Goal: Task Accomplishment & Management: Complete application form

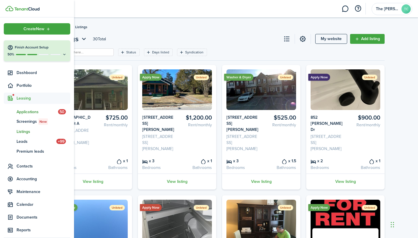
click at [29, 112] on span "Applications" at bounding box center [38, 112] width 42 height 6
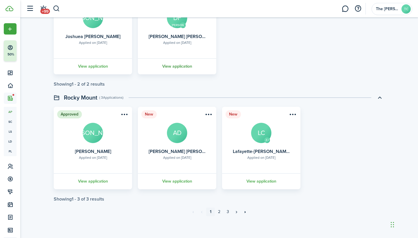
scroll to position [1238, 0]
click at [221, 211] on link "2" at bounding box center [219, 212] width 9 height 9
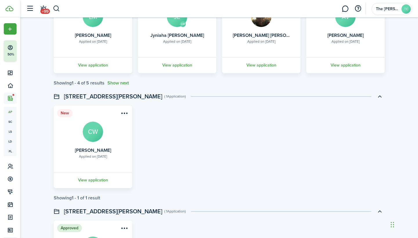
scroll to position [549, 0]
click at [91, 180] on link "View application" at bounding box center [93, 180] width 80 height 16
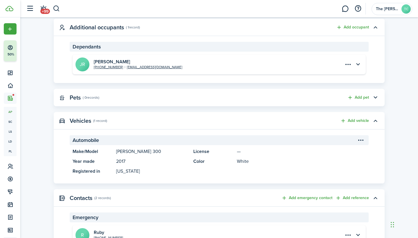
scroll to position [262, 0]
click at [359, 64] on button "button" at bounding box center [358, 64] width 10 height 10
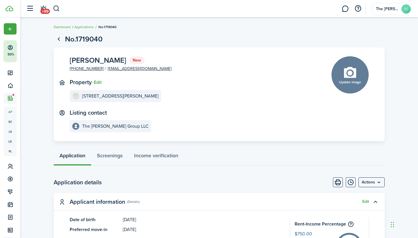
scroll to position [0, 0]
click at [381, 180] on menu-btn "Actions" at bounding box center [372, 182] width 26 height 10
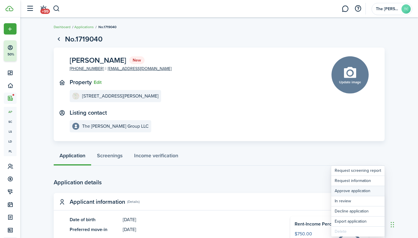
click at [368, 190] on button "Approve application" at bounding box center [357, 191] width 53 height 10
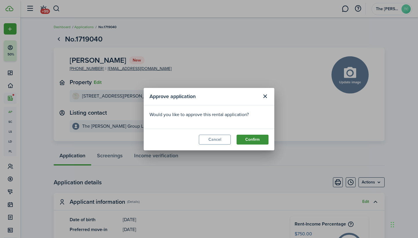
click at [252, 139] on button "Confirm" at bounding box center [253, 140] width 32 height 10
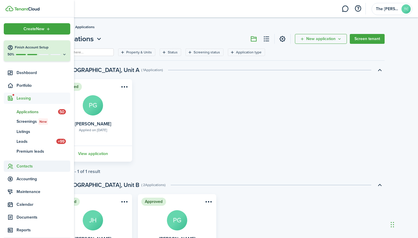
click at [25, 168] on span "Contacts" at bounding box center [44, 166] width 54 height 6
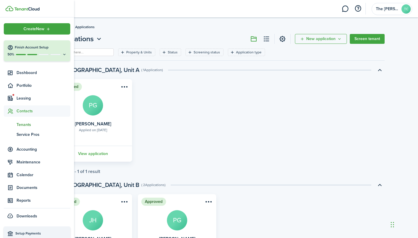
click at [27, 123] on span "Tenants" at bounding box center [44, 125] width 54 height 6
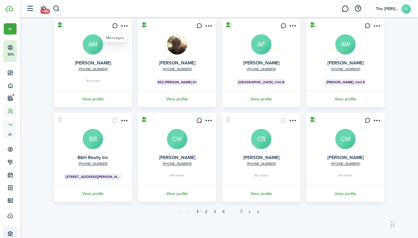
scroll to position [139, 0]
click at [178, 194] on link "View profile" at bounding box center [177, 194] width 80 height 16
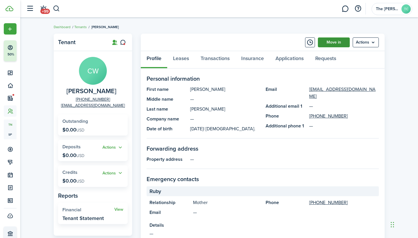
click at [336, 43] on link "Move in" at bounding box center [334, 42] width 32 height 10
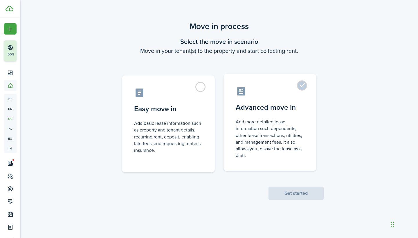
click at [304, 86] on label "Advanced move in Add more detailed lease information such dependents, other lea…" at bounding box center [270, 122] width 93 height 97
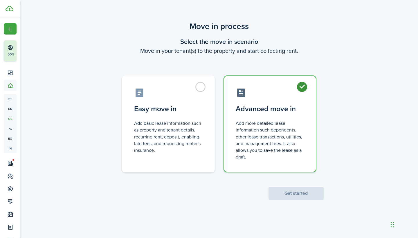
radio input "true"
click at [296, 195] on button "Get started" at bounding box center [296, 193] width 55 height 13
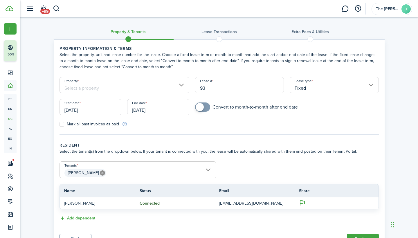
click at [182, 86] on input "Property" at bounding box center [125, 85] width 130 height 16
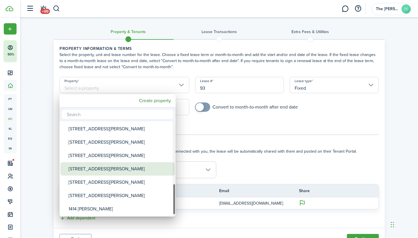
click at [105, 168] on div "[STREET_ADDRESS][PERSON_NAME]" at bounding box center [120, 168] width 103 height 13
type input "[STREET_ADDRESS][PERSON_NAME]"
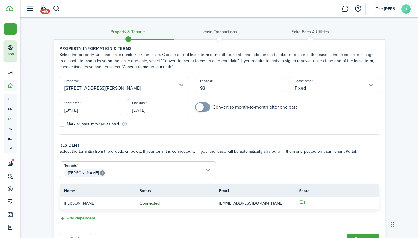
click at [371, 88] on input "Fixed" at bounding box center [334, 85] width 89 height 16
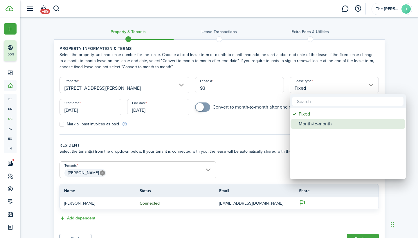
click at [347, 122] on div "Month-to-month" at bounding box center [350, 124] width 103 height 10
type input "Month-to-month"
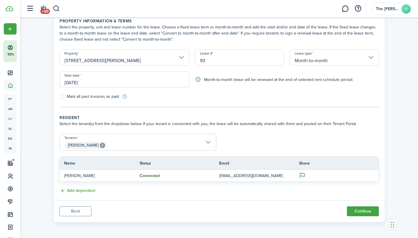
scroll to position [28, 0]
click at [366, 211] on button "Continue" at bounding box center [363, 212] width 32 height 10
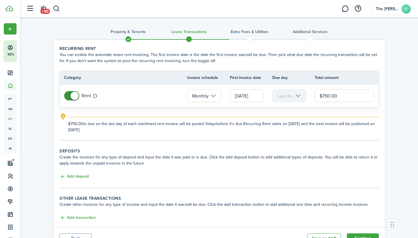
click at [261, 97] on input "[DATE]" at bounding box center [247, 95] width 34 height 13
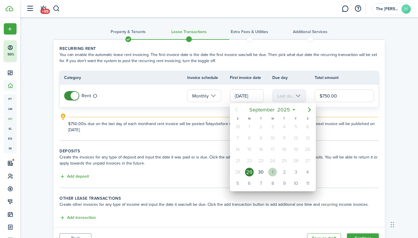
click at [273, 169] on div "1" at bounding box center [272, 172] width 9 height 9
type input "[DATE]"
type input "1st"
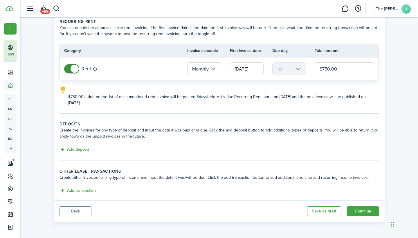
scroll to position [27, 0]
click at [365, 211] on button "Continue" at bounding box center [363, 212] width 32 height 10
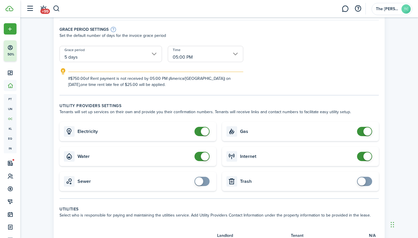
scroll to position [112, 0]
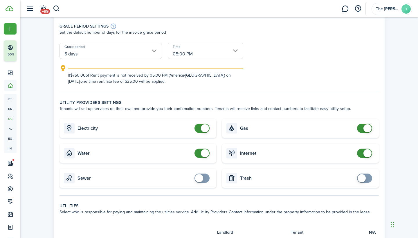
checkbox input "false"
click at [199, 155] on span at bounding box center [202, 153] width 6 height 9
checkbox input "false"
click at [201, 130] on span at bounding box center [205, 128] width 8 height 8
checkbox input "false"
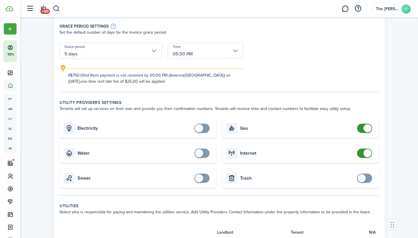
click at [362, 129] on span at bounding box center [365, 128] width 6 height 9
checkbox input "false"
click at [362, 153] on span at bounding box center [365, 153] width 6 height 9
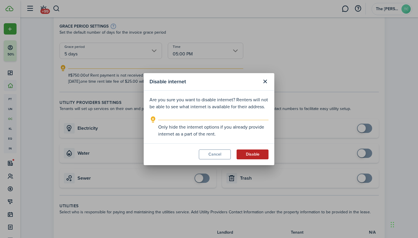
click at [252, 155] on button "Disable" at bounding box center [253, 155] width 32 height 10
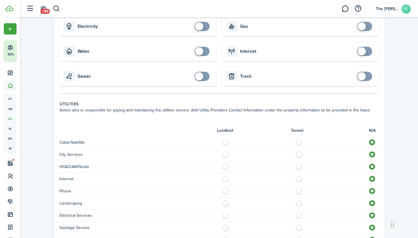
scroll to position [215, 0]
click at [300, 142] on label at bounding box center [301, 140] width 10 height 3
radio input "true"
click at [299, 178] on label at bounding box center [301, 176] width 10 height 3
radio input "true"
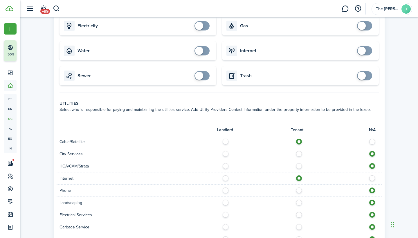
click at [299, 191] on label at bounding box center [301, 189] width 10 height 3
radio input "true"
click at [227, 203] on label at bounding box center [227, 201] width 10 height 3
radio input "true"
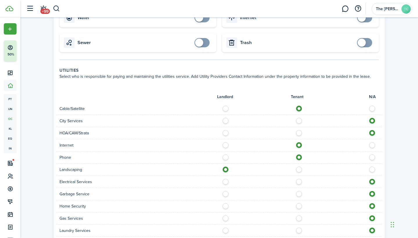
scroll to position [249, 0]
click at [300, 181] on label at bounding box center [301, 179] width 10 height 3
radio input "true"
click at [299, 192] on label at bounding box center [301, 192] width 10 height 3
radio input "true"
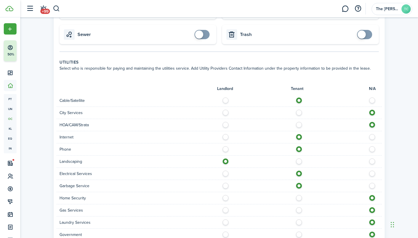
scroll to position [262, 0]
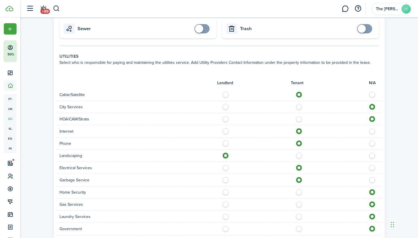
click at [299, 204] on label at bounding box center [301, 203] width 10 height 3
radio input "true"
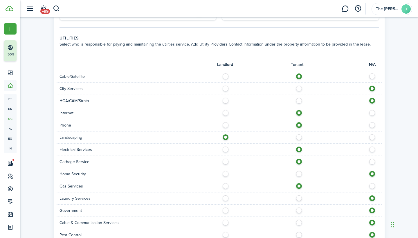
scroll to position [284, 0]
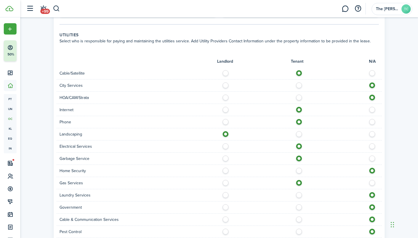
click at [300, 220] on label at bounding box center [301, 218] width 10 height 3
radio input "true"
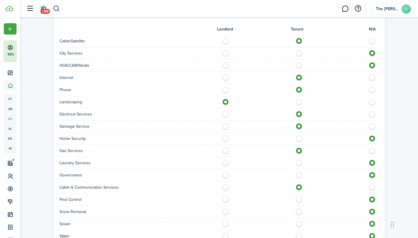
scroll to position [317, 0]
click at [300, 211] on label at bounding box center [301, 209] width 10 height 3
radio input "true"
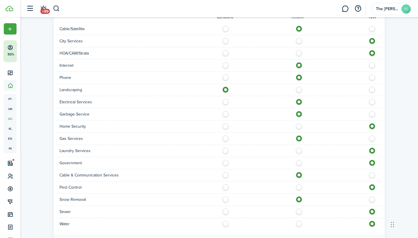
scroll to position [329, 0]
click at [300, 211] on label at bounding box center [301, 209] width 10 height 3
radio input "true"
click at [298, 223] on label at bounding box center [301, 221] width 10 height 3
radio input "true"
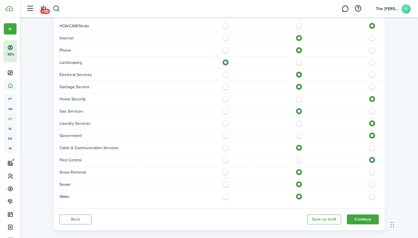
scroll to position [356, 0]
click at [373, 172] on label at bounding box center [374, 170] width 10 height 3
radio input "false"
radio input "true"
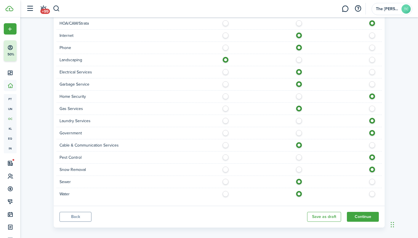
scroll to position [358, 0]
click at [300, 157] on label at bounding box center [301, 155] width 10 height 3
radio input "true"
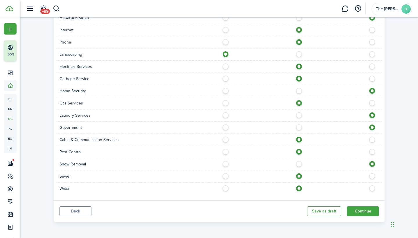
scroll to position [363, 0]
click at [366, 210] on button "Continue" at bounding box center [363, 212] width 32 height 10
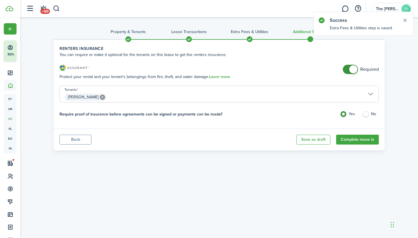
checkbox input "false"
click at [348, 69] on span at bounding box center [351, 69] width 6 height 9
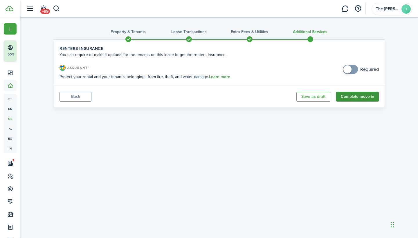
click at [358, 97] on button "Complete move in" at bounding box center [357, 97] width 43 height 10
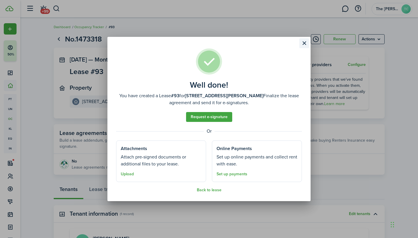
click at [304, 44] on button "Close modal" at bounding box center [304, 43] width 10 height 10
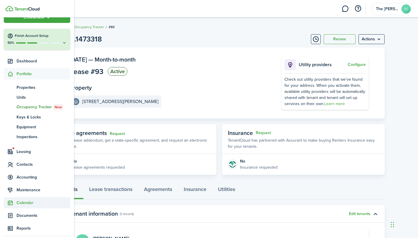
scroll to position [14, 0]
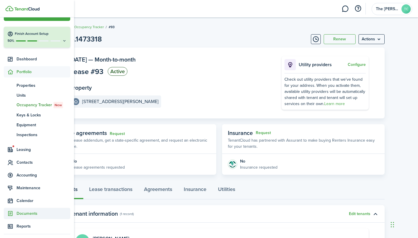
click at [24, 216] on span "Documents" at bounding box center [44, 214] width 54 height 6
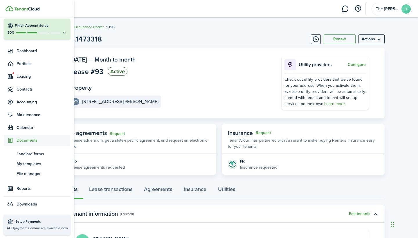
scroll to position [22, 0]
click at [34, 152] on span "Landlord forms" at bounding box center [44, 154] width 54 height 6
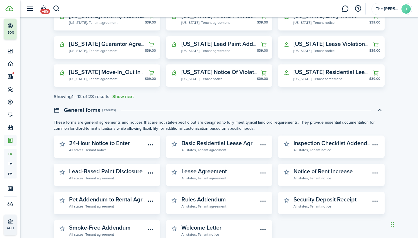
scroll to position [138, 0]
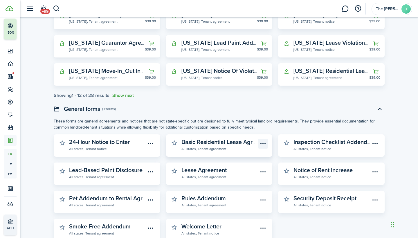
click at [265, 143] on menu-btn-icon "Open menu" at bounding box center [263, 144] width 10 height 10
click at [243, 142] on widget-stats-description "Basic Residential Lease Agreement" at bounding box center [227, 142] width 91 height 9
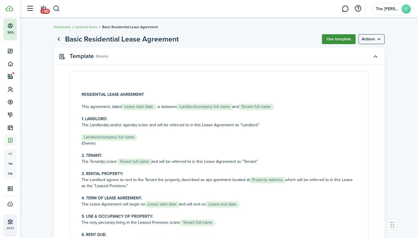
click at [337, 39] on button "Use template" at bounding box center [339, 39] width 34 height 10
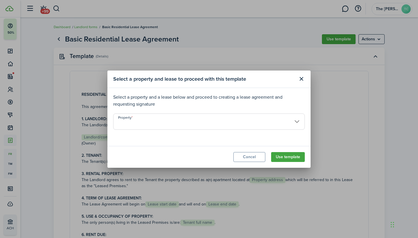
click at [294, 122] on input "Property" at bounding box center [209, 122] width 192 height 16
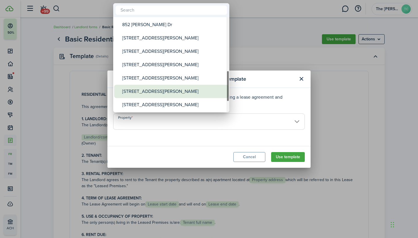
click at [153, 91] on div "[STREET_ADDRESS][PERSON_NAME]" at bounding box center [173, 91] width 103 height 13
type input "[STREET_ADDRESS][PERSON_NAME]"
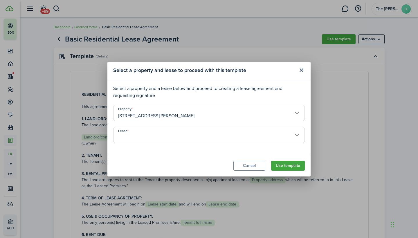
click at [299, 137] on input "Lease" at bounding box center [209, 135] width 192 height 16
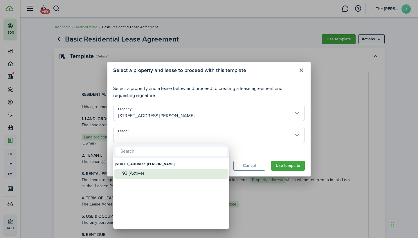
click at [207, 176] on div "93 (Active)" at bounding box center [173, 173] width 103 height 5
type input "[STREET_ADDRESS][PERSON_NAME] (Active)"
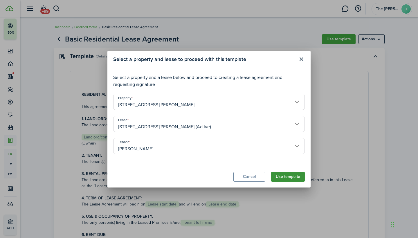
click at [293, 177] on button "Use template" at bounding box center [288, 177] width 34 height 10
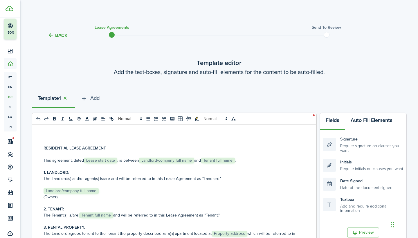
click at [370, 118] on button "Auto Fill Elements" at bounding box center [371, 121] width 53 height 17
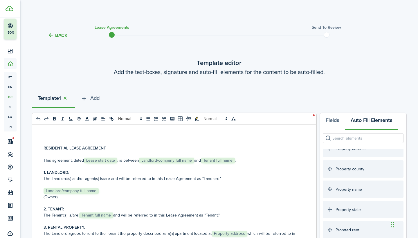
scroll to position [742, 0]
click at [118, 160] on p "This agreement, dated ﻿ Lease start date ﻿, is between ﻿ Landlord/company full …" at bounding box center [172, 160] width 257 height 6
click at [201, 159] on p "This agreement, dated ﻿[DATE]﻿, is between ﻿ Landlord/company full name ﻿ and ﻿…" at bounding box center [172, 160] width 257 height 6
click at [244, 161] on p "This agreement, dated ﻿[DATE]﻿, is between ﻿The [PERSON_NAME] Group LLC and ﻿ T…" at bounding box center [172, 160] width 257 height 6
click at [100, 192] on p "﻿ Landlord/company full name ﻿" at bounding box center [172, 191] width 257 height 6
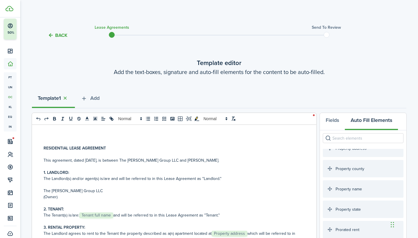
click at [115, 216] on p "The Tenant(s) is/are: ﻿ Tenant full name ﻿ and will be referred to in this Leas…" at bounding box center [172, 215] width 257 height 6
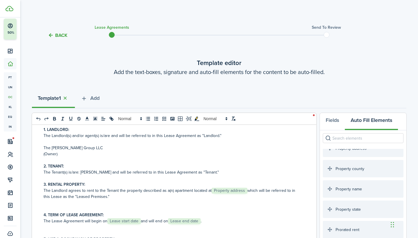
scroll to position [43, 0]
click at [247, 193] on p "The Landlord agrees to rent to the Tenant the property described as a(n) apartm…" at bounding box center [172, 194] width 257 height 12
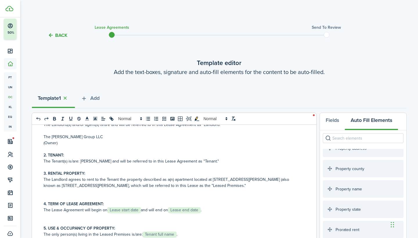
scroll to position [55, 0]
click at [141, 211] on p "The Lease Agreement will begin on ﻿ Lease start date ﻿ and will end on ﻿ Lease …" at bounding box center [172, 210] width 257 height 6
click at [204, 209] on span "Lease end date" at bounding box center [191, 210] width 33 height 6
click at [293, 210] on p "The Lease Agreement will begin on ﻿[DATE] and will be month to month﻿." at bounding box center [172, 210] width 257 height 6
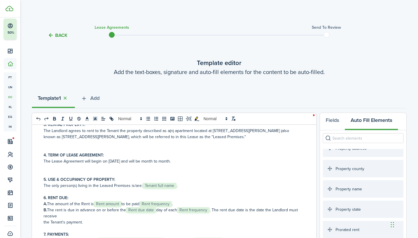
scroll to position [104, 0]
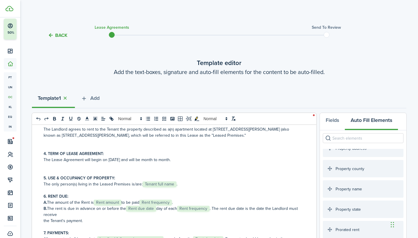
click at [177, 186] on p "The only person(s) living in the Leased Premises is/are: ﻿ Tenant full name ﻿." at bounding box center [172, 184] width 257 height 6
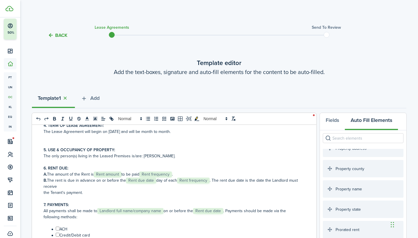
scroll to position [133, 0]
click at [122, 175] on p "A. The amount of the Rent is ﻿ Rent amount ﻿ to be paid ﻿ Rent frequency ﻿." at bounding box center [172, 174] width 257 height 6
click at [165, 174] on p "A. The amount of the Rent is ﻿$750.00 to be paid ﻿ Rent frequency ﻿." at bounding box center [172, 174] width 257 height 6
click at [157, 180] on p "B. The rent is due in advance on or before the ﻿ Rent due date ﻿ day of each ﻿ …" at bounding box center [172, 183] width 257 height 12
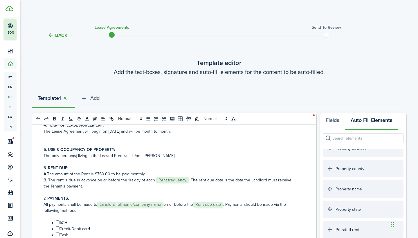
click at [187, 182] on p "B. The rent is due in advance on or before the ﻿1st day of each ﻿ Rent frequenc…" at bounding box center [172, 180] width 257 height 6
click at [208, 190] on p at bounding box center [172, 192] width 257 height 6
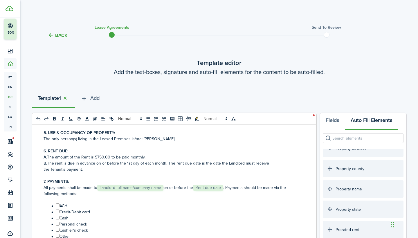
scroll to position [150, 0]
click at [166, 187] on p "All payments shall be made to ﻿ Landlord full name/company name ﻿ on or before …" at bounding box center [172, 190] width 257 height 12
click at [216, 188] on p "All payments shall be made to ﻿The [PERSON_NAME] Group LLC on or before the ﻿ R…" at bounding box center [172, 190] width 257 height 12
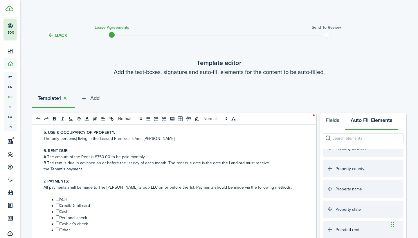
click at [226, 211] on li "﻿ ﻿ Cash" at bounding box center [175, 212] width 251 height 6
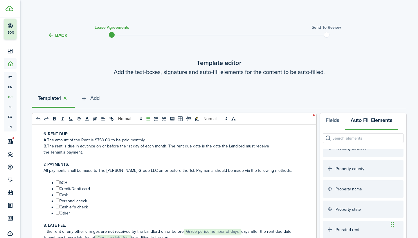
scroll to position [171, 0]
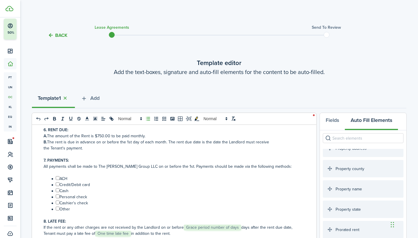
click at [60, 210] on li "﻿ ﻿ Other" at bounding box center [175, 209] width 251 height 6
click at [59, 210] on li "﻿ ﻿ Other" at bounding box center [175, 209] width 251 height 6
click at [58, 209] on input "﻿ ﻿" at bounding box center [58, 209] width 4 height 4
checkbox input "true"
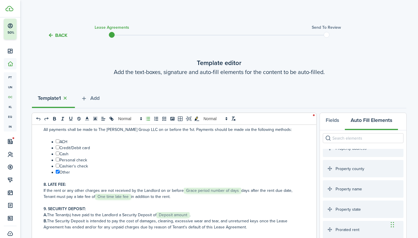
scroll to position [209, 0]
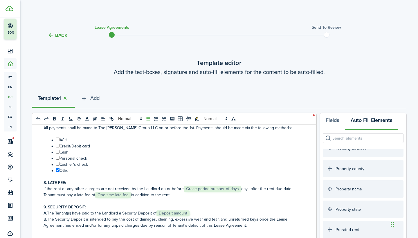
click at [240, 189] on p "If the rent or any other charges are not received by the Landlord on or before …" at bounding box center [172, 192] width 257 height 12
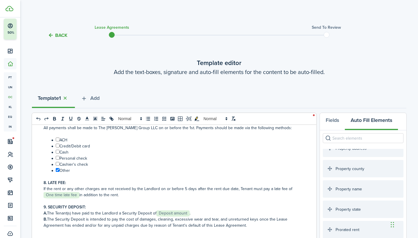
click at [79, 195] on p "If the rent or any other charges are not received by the Landlord on or before …" at bounding box center [172, 192] width 257 height 12
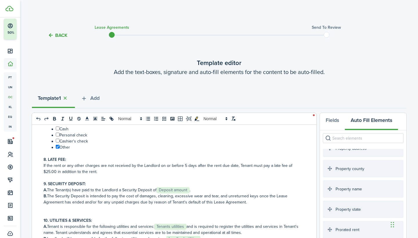
scroll to position [238, 0]
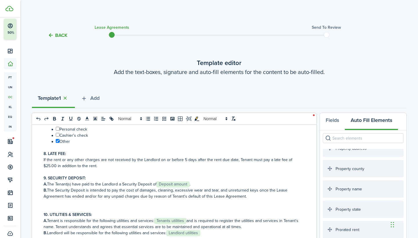
click at [191, 184] on p "A. The Tenant(s) have paid to the Landlord a Security Deposit of ﻿ Deposit amou…" at bounding box center [172, 184] width 257 height 6
click at [278, 208] on p at bounding box center [172, 209] width 257 height 6
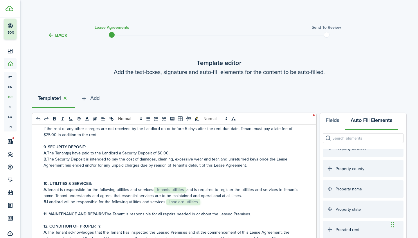
scroll to position [271, 0]
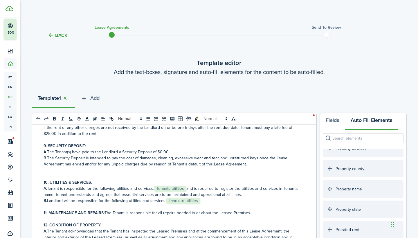
click at [188, 189] on p "A. Tenant is responsible for the following utilities and services: ﻿ Tenants ut…" at bounding box center [172, 192] width 257 height 12
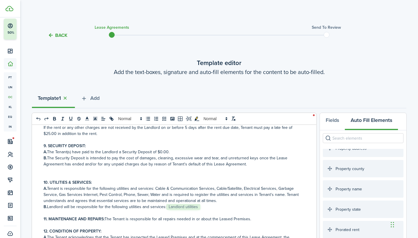
click at [234, 204] on p "B. Landlord will be responsible for the following utilities and services: ﻿ Lan…" at bounding box center [172, 207] width 257 height 6
click at [82, 195] on p "A. Tenant is responsible for the following utilities and services: ﻿Cable & Com…" at bounding box center [172, 195] width 257 height 18
click at [205, 209] on p "B. Landlord will be responsible for the following utilities and services: ﻿ Lan…" at bounding box center [172, 207] width 257 height 6
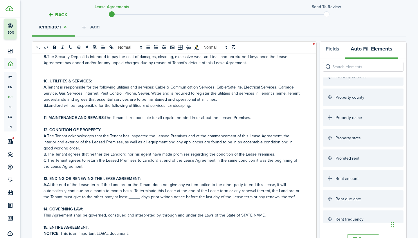
scroll to position [74, 0]
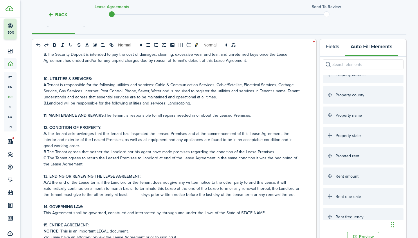
click at [131, 194] on p "A. At the end of the Lease term, if the Landlord or the Tenant does not give an…" at bounding box center [172, 189] width 257 height 18
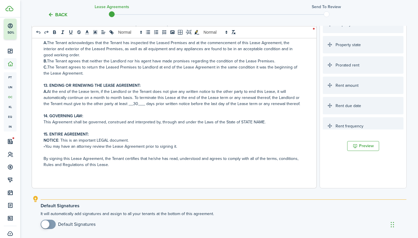
scroll to position [165, 0]
click at [261, 121] on p "This Agreement shall be governed, construed and interpreted by, through and und…" at bounding box center [172, 122] width 257 height 6
click at [271, 142] on p "NOTICE : This is an important LEGAL document." at bounding box center [172, 140] width 257 height 6
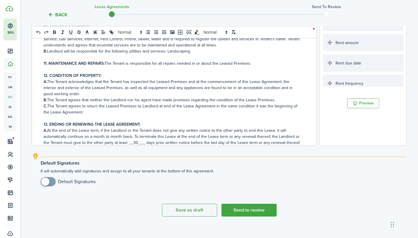
scroll to position [220, 0]
click at [126, 63] on p "11. MAINTENANCE AND REPAIRS: The Tenant is responsible for all repairs needed i…" at bounding box center [172, 63] width 257 height 6
click at [257, 63] on p "11. MAINTENANCE AND REPAIRS: The Landlord is responsible for all repairs needed…" at bounding box center [172, 63] width 257 height 6
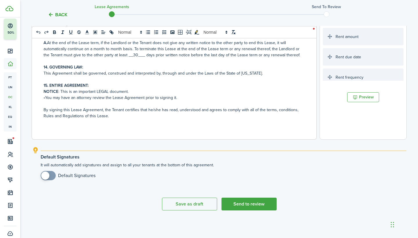
scroll to position [214, 0]
checkbox input "true"
click at [51, 175] on span at bounding box center [48, 175] width 6 height 9
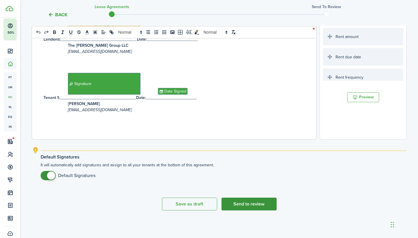
click at [240, 207] on button "Send to review" at bounding box center [249, 204] width 55 height 13
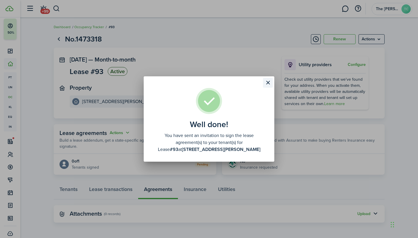
click at [269, 82] on button "Close modal" at bounding box center [268, 83] width 10 height 10
